Goal: Check status: Check status

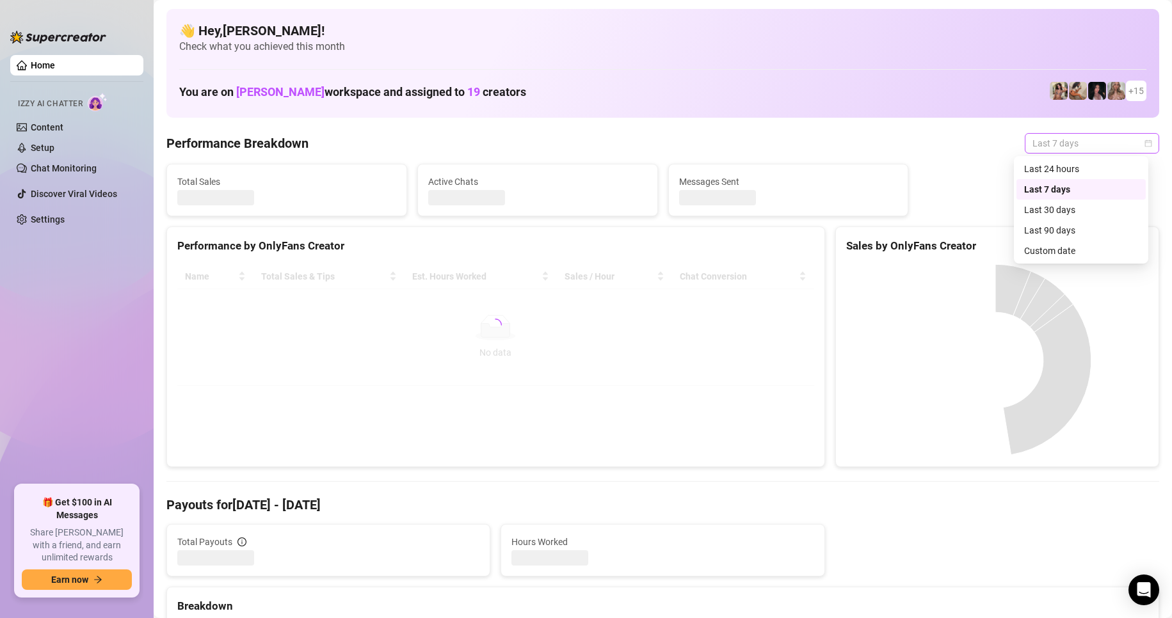
click at [1035, 148] on span "Last 7 days" at bounding box center [1091, 143] width 119 height 19
click at [1057, 248] on div "Custom date" at bounding box center [1081, 251] width 114 height 14
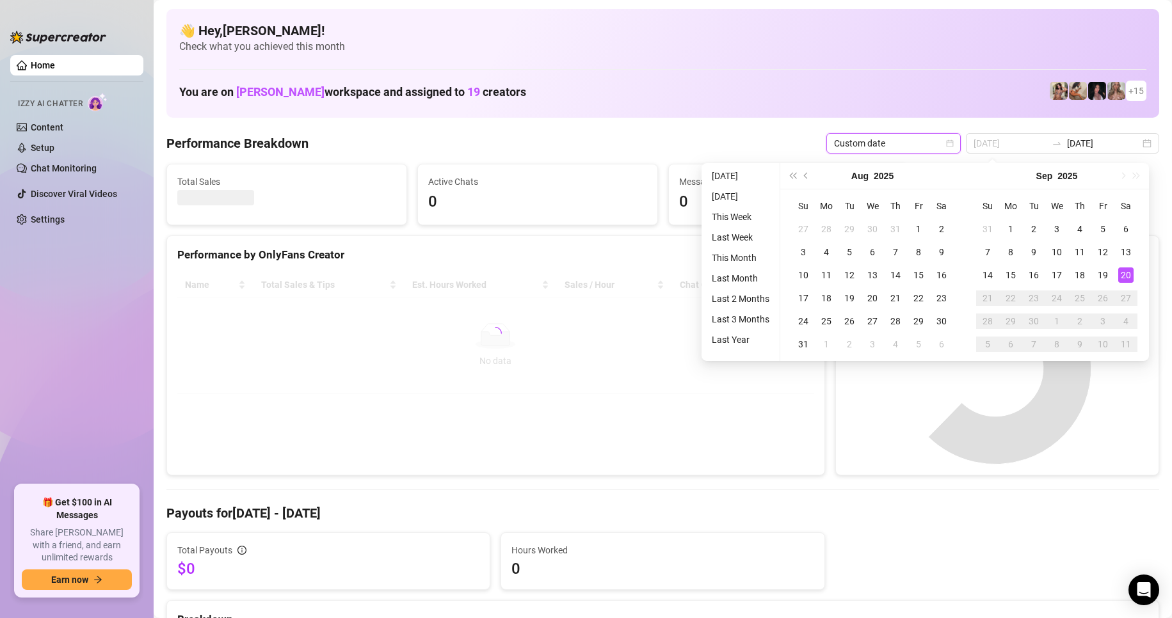
click at [1124, 273] on div "20" at bounding box center [1125, 274] width 15 height 15
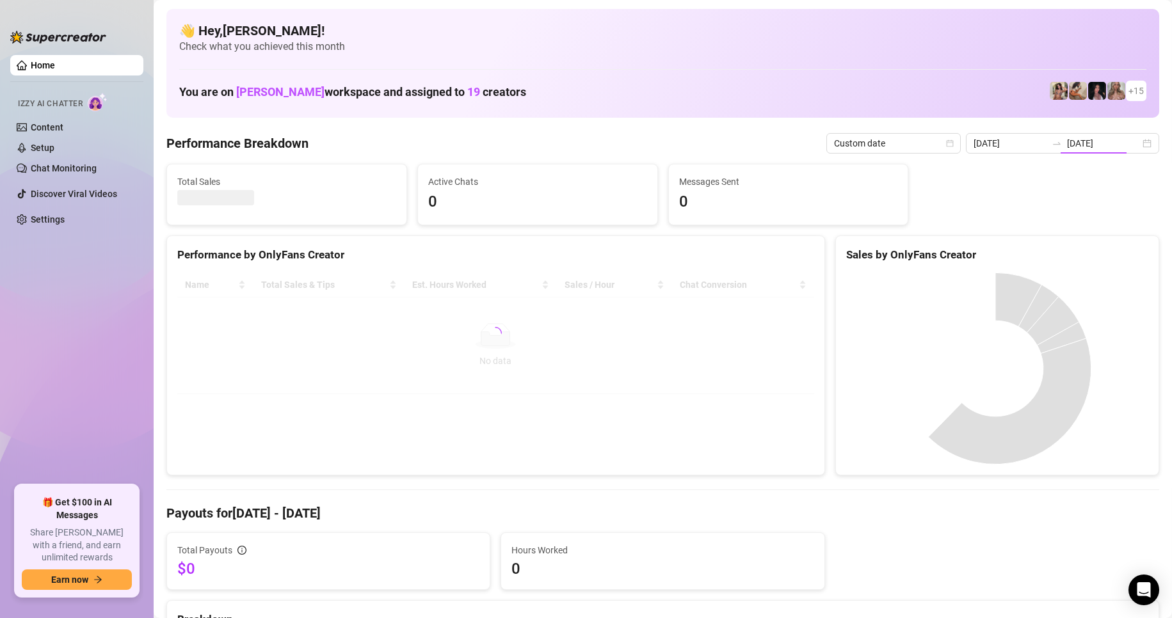
type input "2025-09-13"
click at [1115, 141] on input "[DATE]" at bounding box center [1103, 143] width 73 height 14
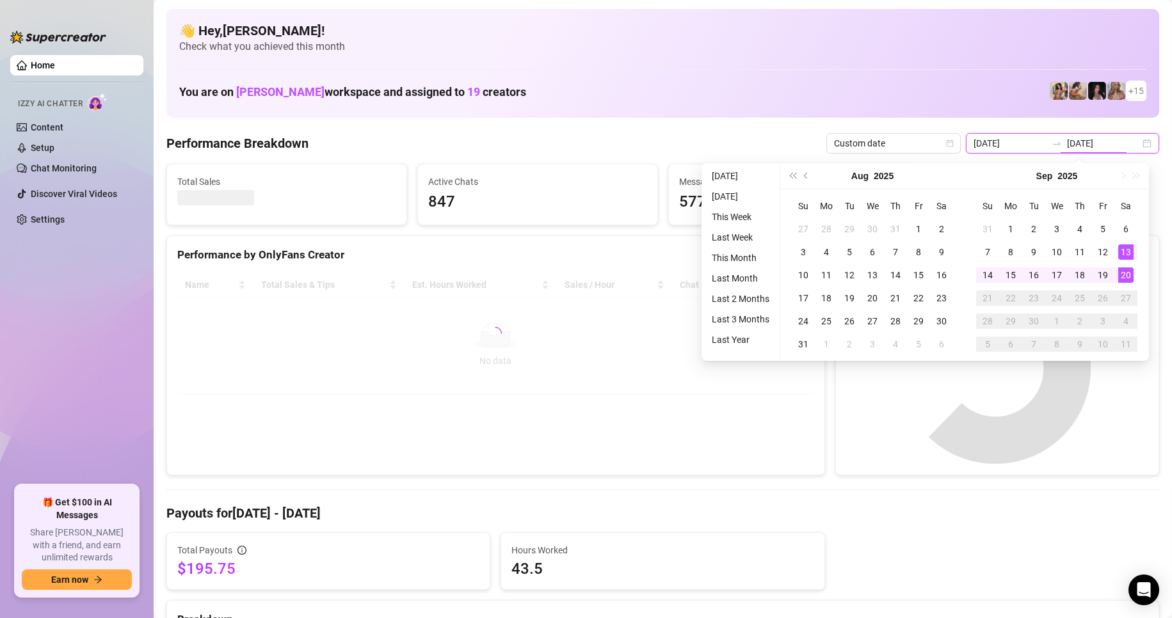
type input "[DATE]"
click at [1126, 276] on div "20" at bounding box center [1125, 274] width 15 height 15
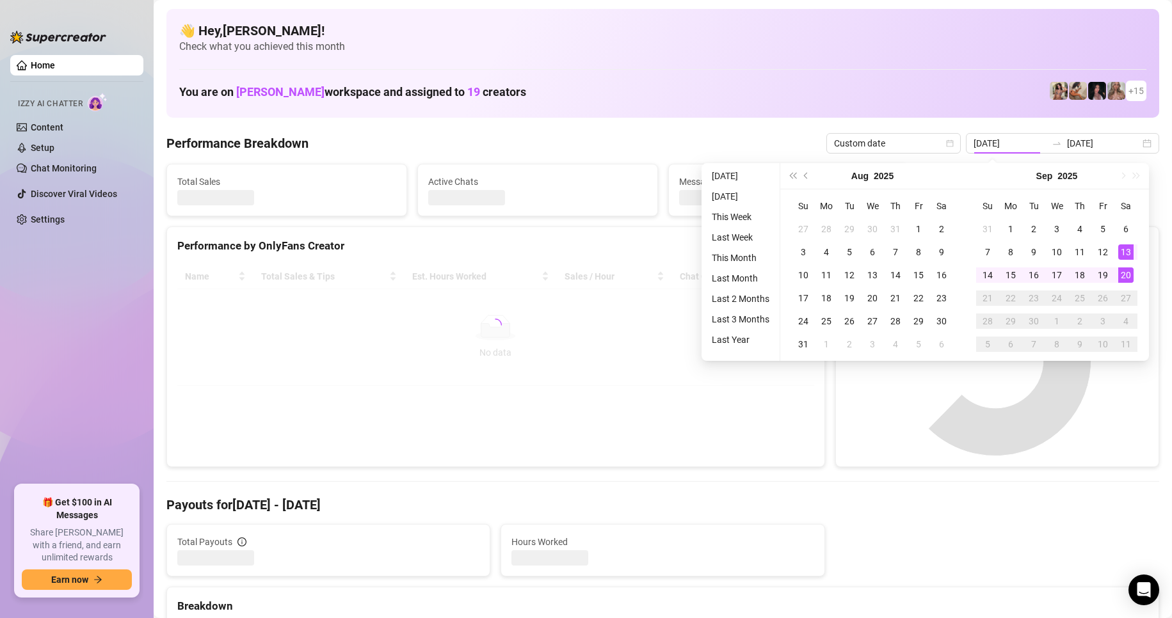
type input "[DATE]"
